Goal: Navigation & Orientation: Find specific page/section

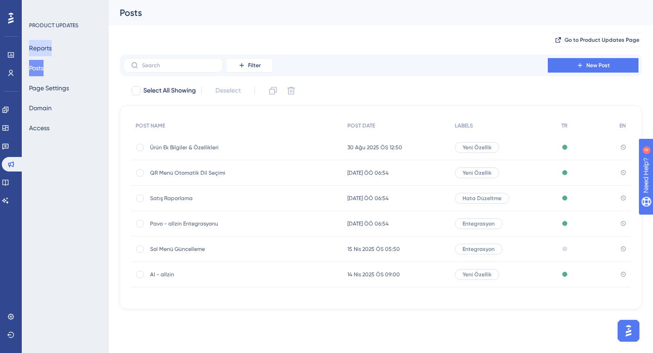
click at [44, 42] on button "Reports" at bounding box center [40, 48] width 23 height 16
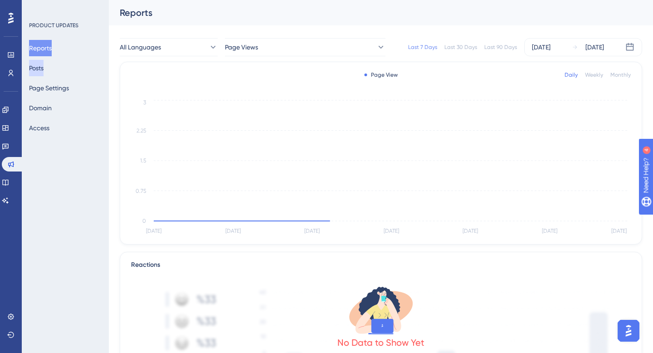
click at [44, 66] on button "Posts" at bounding box center [36, 68] width 15 height 16
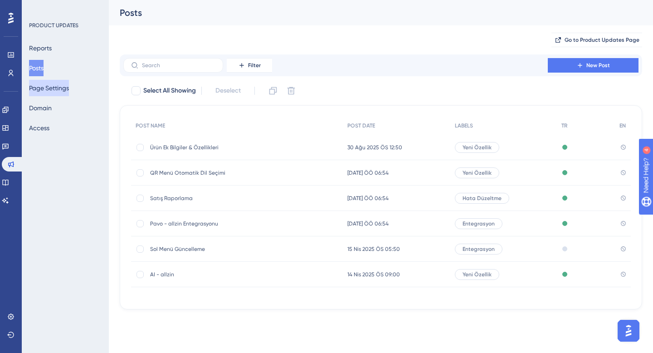
click at [49, 93] on button "Page Settings" at bounding box center [49, 88] width 40 height 16
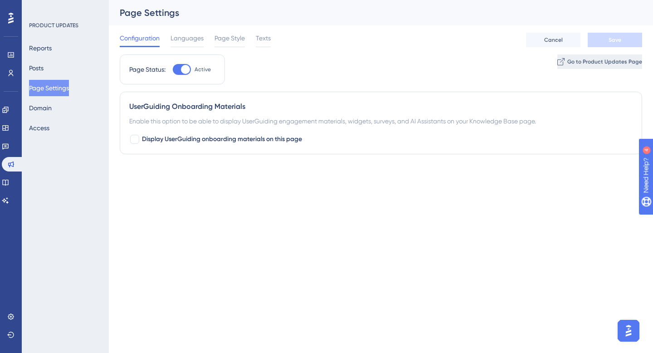
click at [584, 62] on span "Go to Product Updates Page" at bounding box center [604, 61] width 75 height 7
click at [44, 69] on button "Posts" at bounding box center [36, 68] width 15 height 16
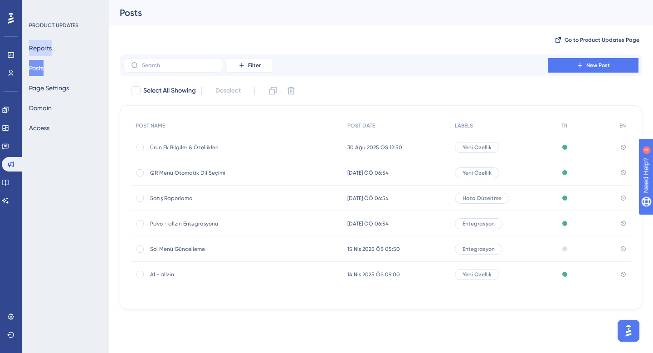
click at [40, 49] on button "Reports" at bounding box center [40, 48] width 23 height 16
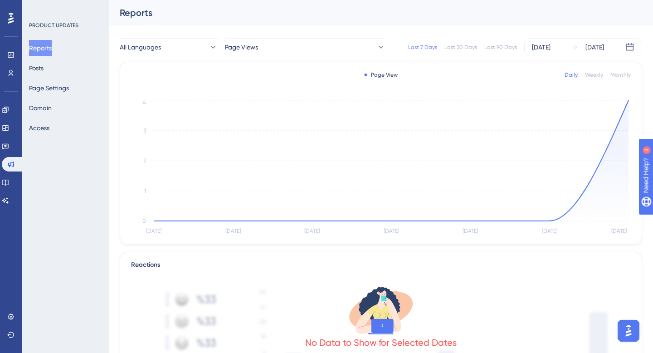
click at [14, 19] on div at bounding box center [11, 18] width 15 height 15
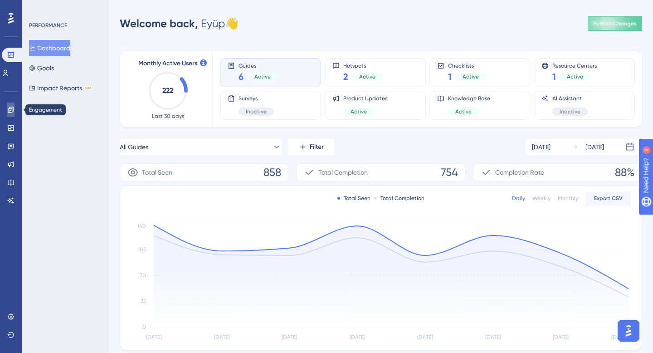
click at [15, 111] on link at bounding box center [10, 109] width 7 height 15
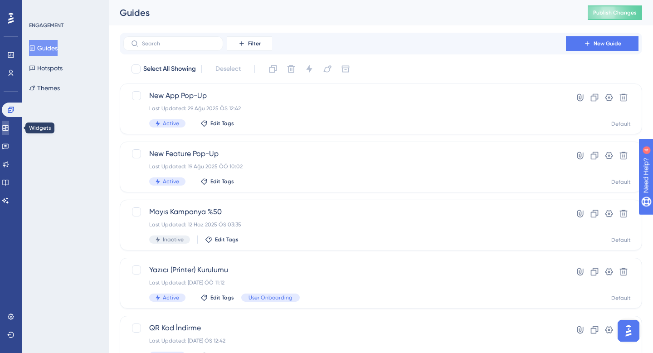
click at [8, 128] on icon at bounding box center [5, 127] width 6 height 5
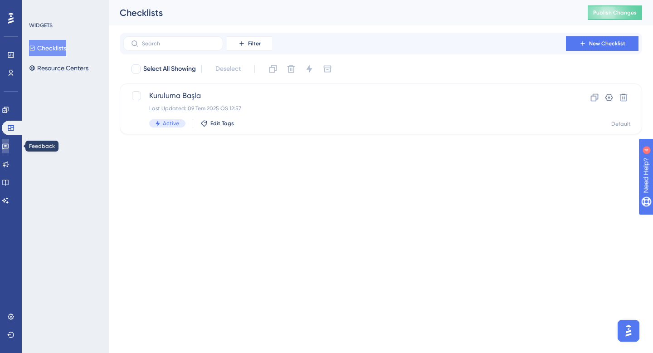
click at [9, 142] on icon at bounding box center [5, 145] width 7 height 7
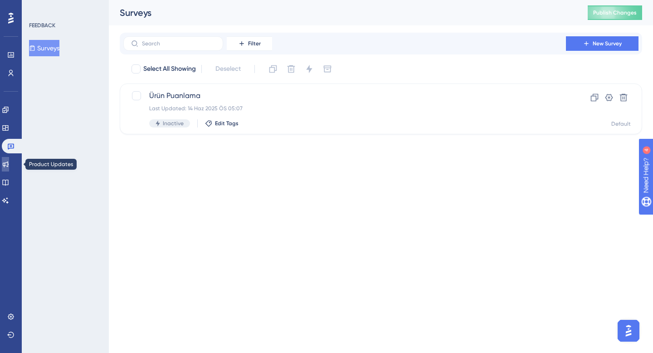
click at [9, 168] on link at bounding box center [5, 164] width 7 height 15
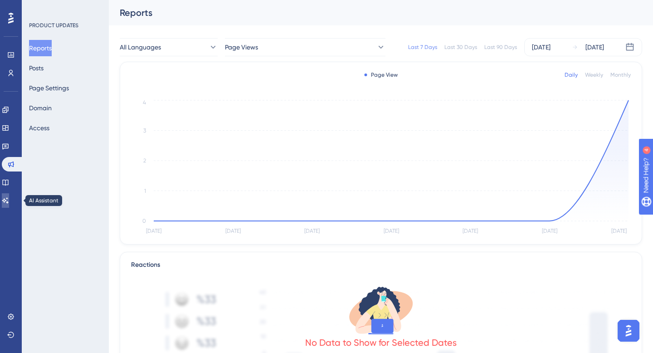
click at [9, 193] on link at bounding box center [5, 200] width 7 height 15
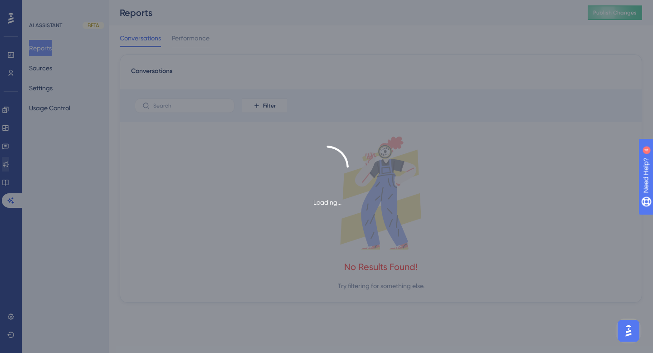
click at [15, 170] on div "Loading..." at bounding box center [326, 177] width 653 height 62
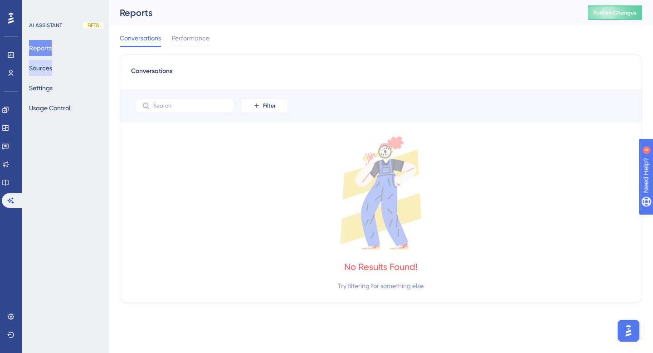
click at [40, 68] on button "Sources" at bounding box center [40, 68] width 23 height 16
click at [48, 86] on button "Settings" at bounding box center [41, 88] width 24 height 16
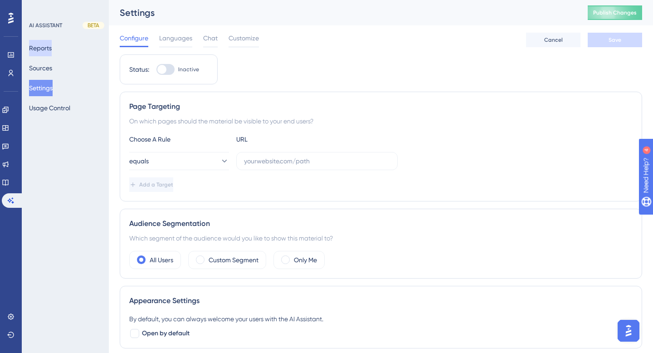
click at [49, 55] on button "Reports" at bounding box center [40, 48] width 23 height 16
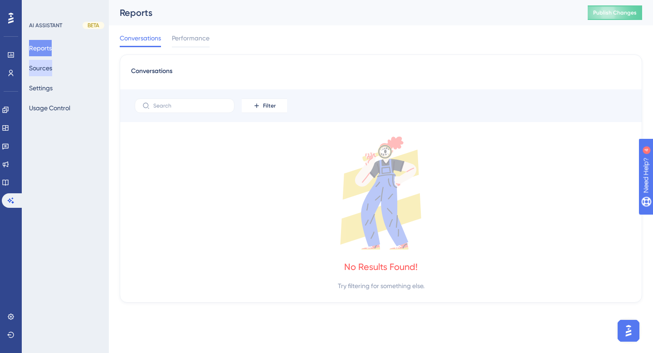
click at [52, 69] on button "Sources" at bounding box center [40, 68] width 23 height 16
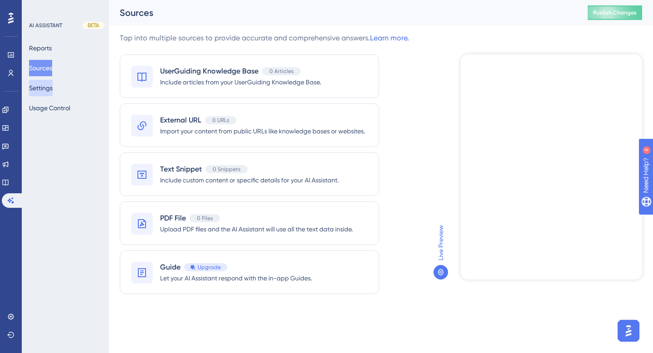
click at [51, 88] on button "Settings" at bounding box center [41, 88] width 24 height 16
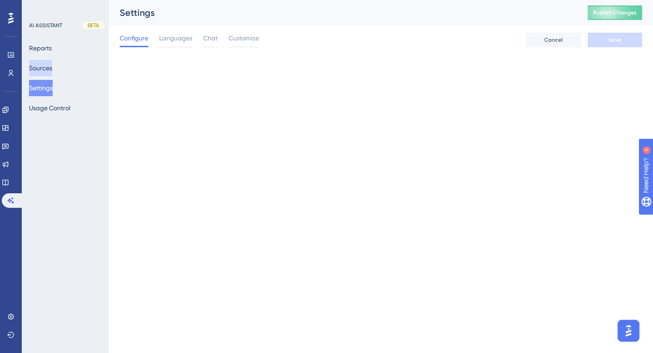
click at [52, 74] on button "Sources" at bounding box center [40, 68] width 23 height 16
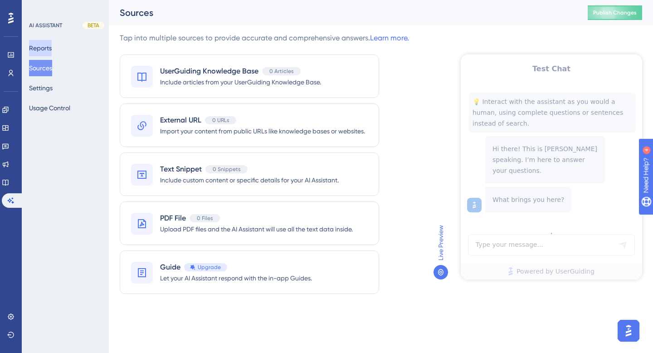
click at [45, 40] on button "Reports" at bounding box center [40, 48] width 23 height 16
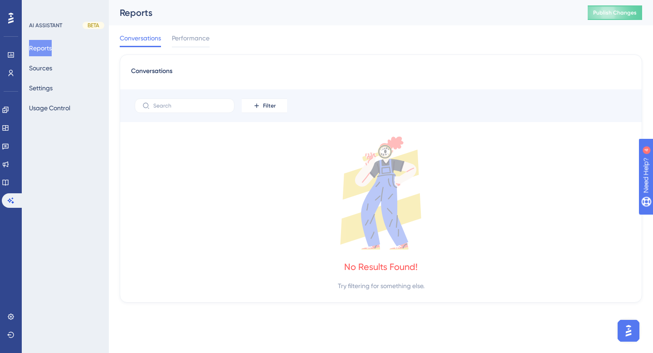
click at [47, 79] on div "Reports Sources Settings Usage Control" at bounding box center [65, 78] width 73 height 76
click at [44, 92] on button "Settings" at bounding box center [41, 88] width 24 height 16
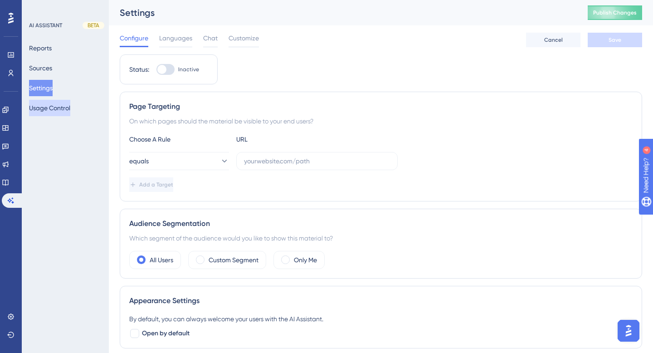
click at [45, 106] on button "Usage Control" at bounding box center [49, 108] width 41 height 16
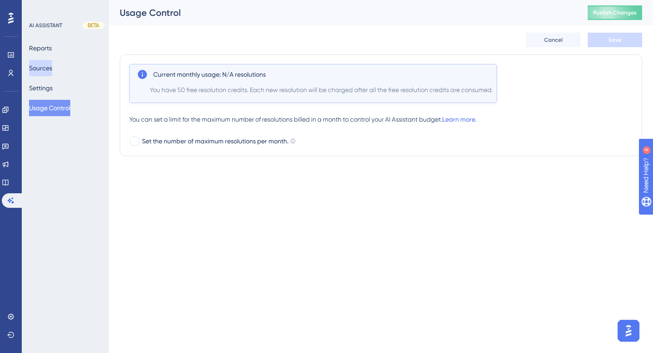
click at [52, 75] on button "Sources" at bounding box center [40, 68] width 23 height 16
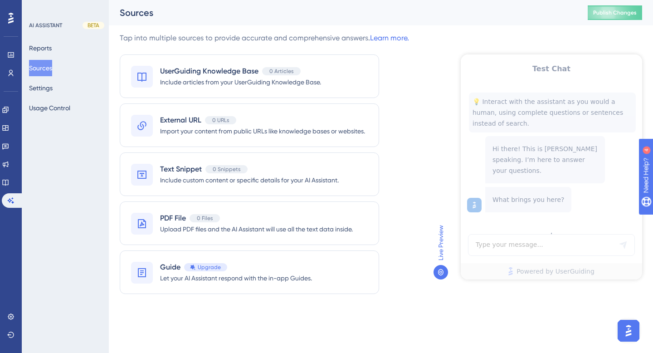
click at [45, 62] on button "Sources" at bounding box center [40, 68] width 23 height 16
click at [52, 49] on button "Reports" at bounding box center [40, 48] width 23 height 16
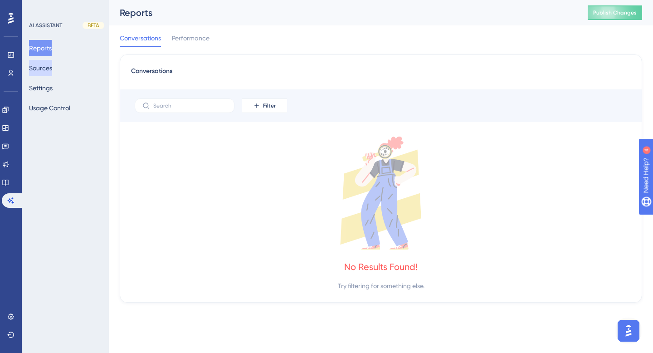
click at [49, 66] on button "Sources" at bounding box center [40, 68] width 23 height 16
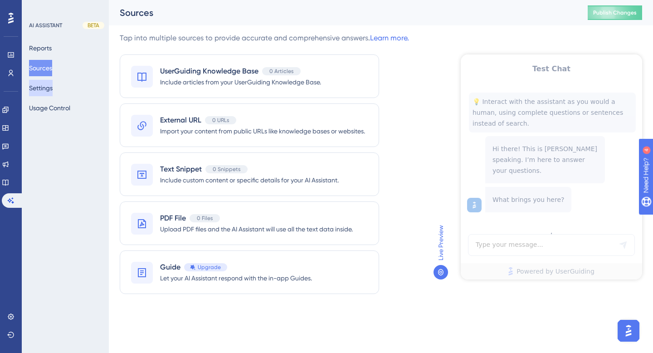
click at [48, 88] on button "Settings" at bounding box center [41, 88] width 24 height 16
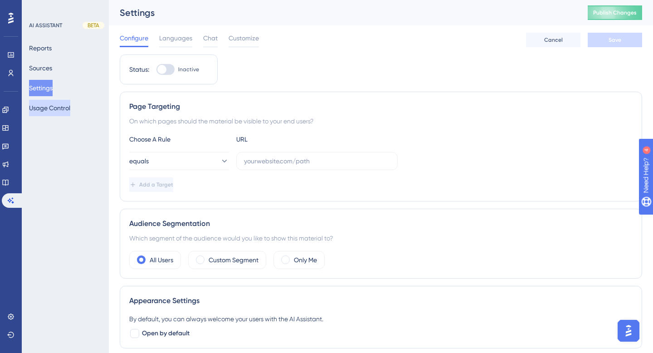
click at [50, 109] on button "Usage Control" at bounding box center [49, 108] width 41 height 16
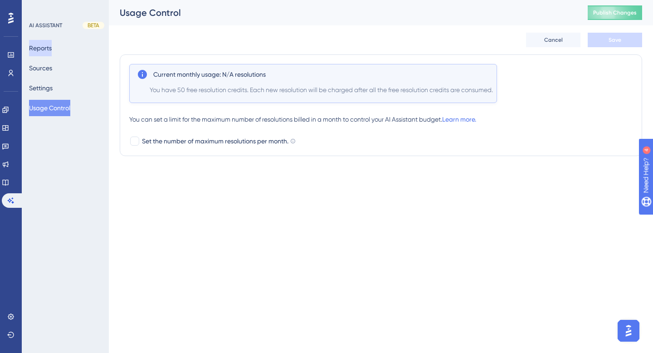
click at [41, 54] on button "Reports" at bounding box center [40, 48] width 23 height 16
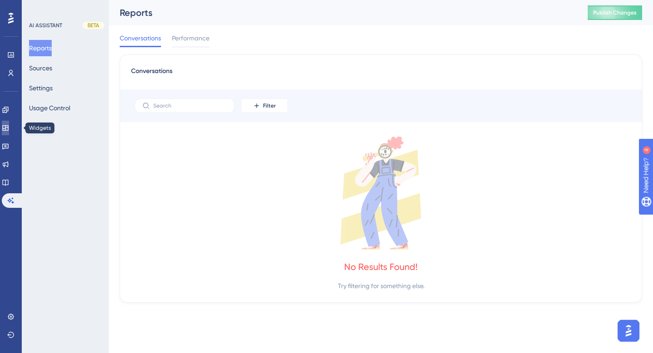
click at [8, 127] on icon at bounding box center [5, 127] width 6 height 5
